Goal: Information Seeking & Learning: Understand process/instructions

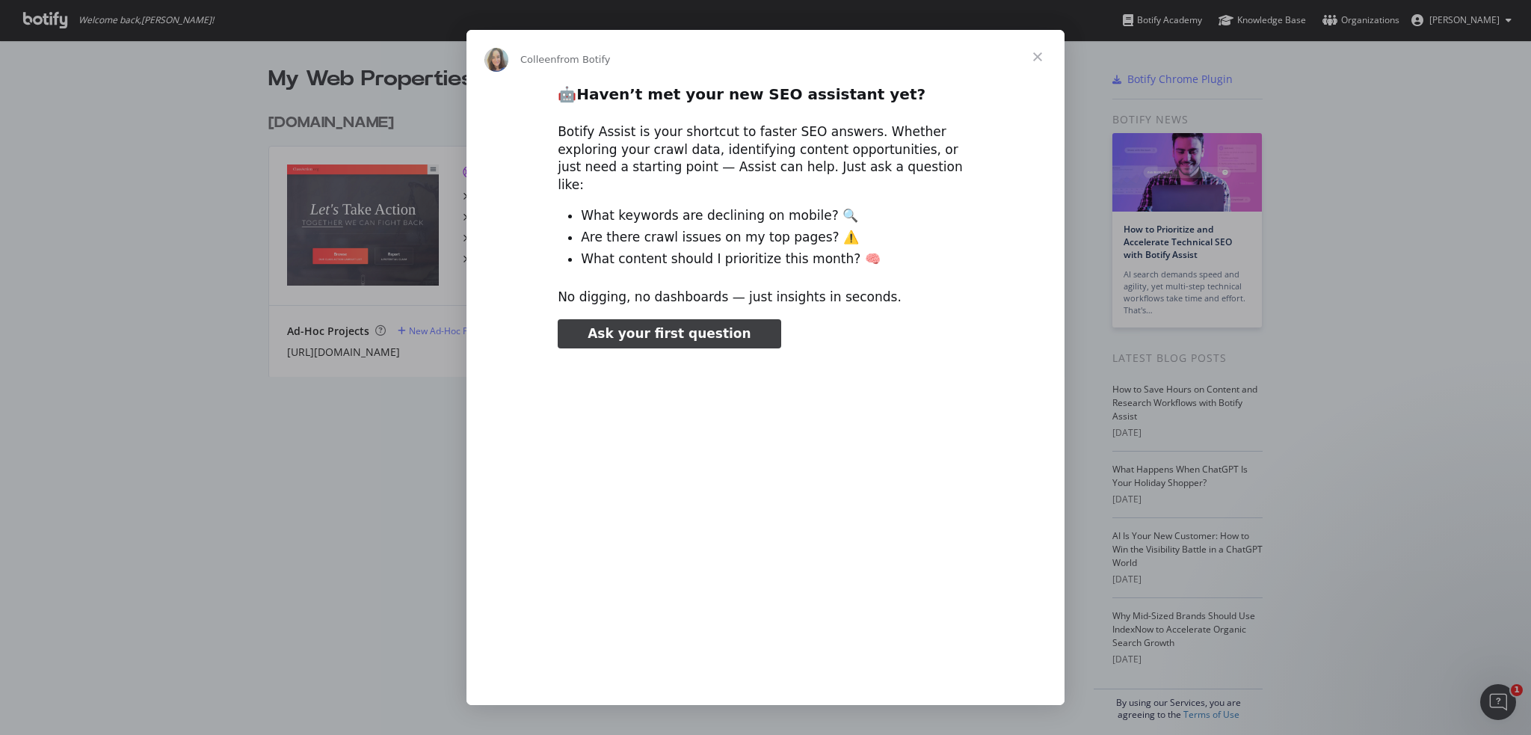
type input "2364485"
click at [1035, 67] on span "Close" at bounding box center [1037, 57] width 54 height 54
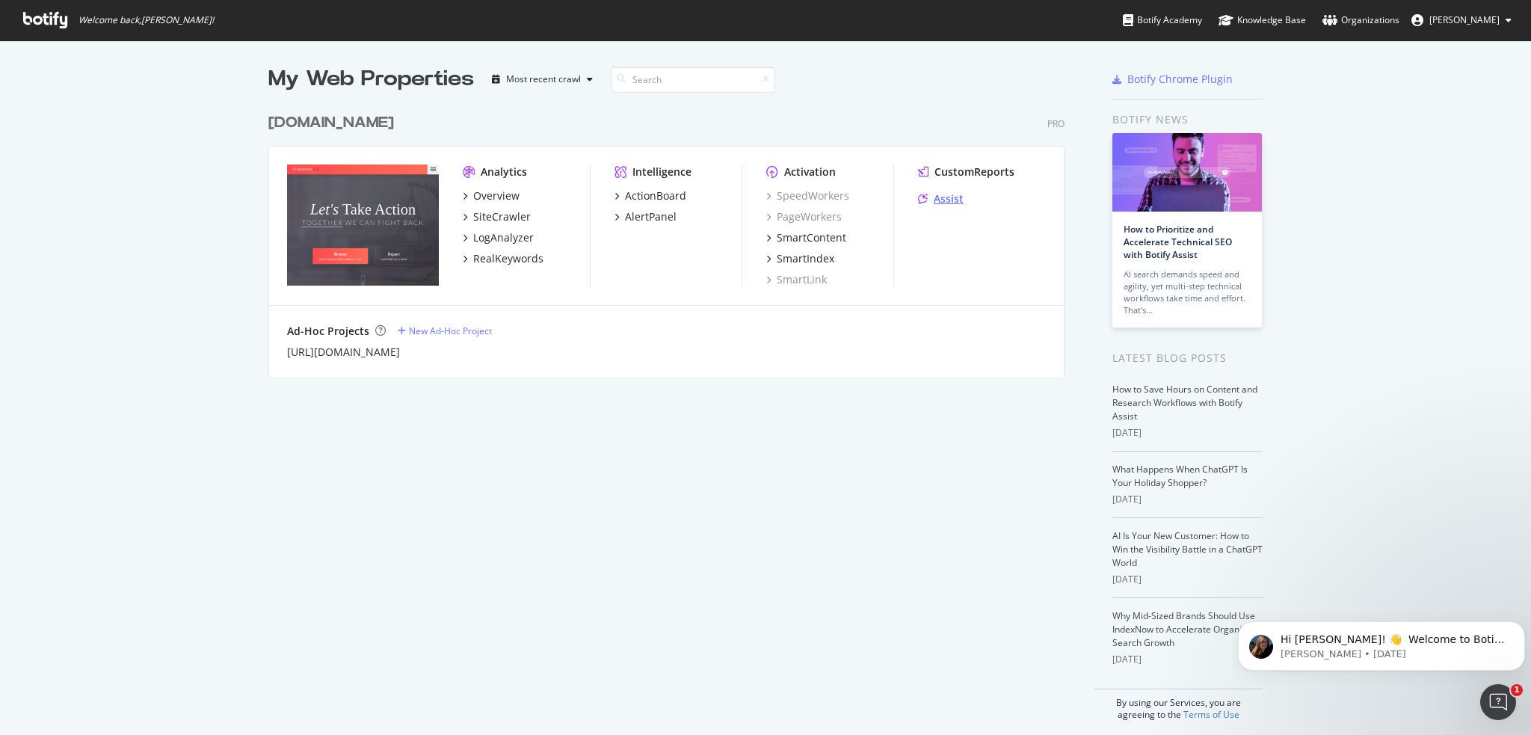
click at [945, 193] on div "Assist" at bounding box center [949, 198] width 30 height 15
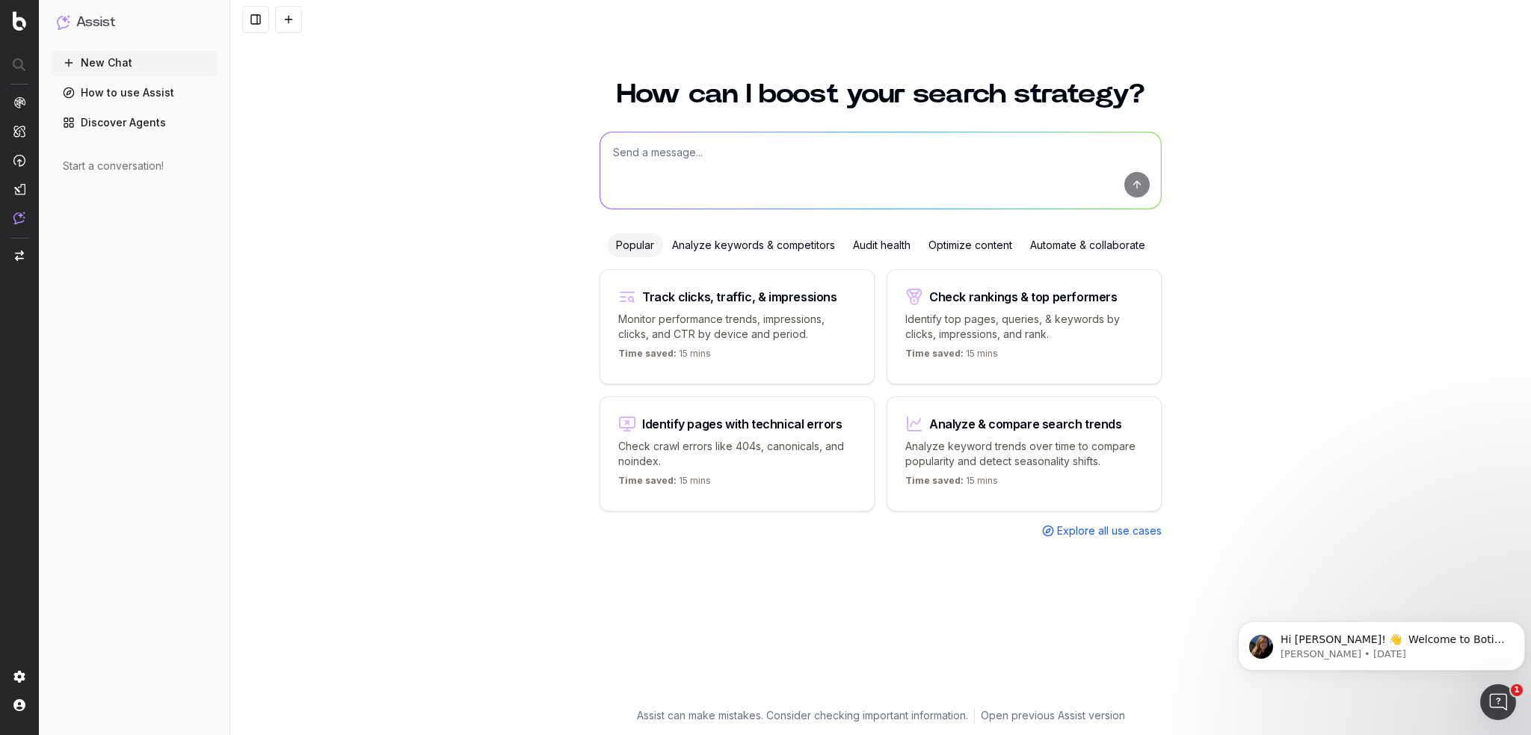
click at [1081, 525] on span "Explore all use cases" at bounding box center [1109, 530] width 105 height 15
